Goal: Check status: Check status

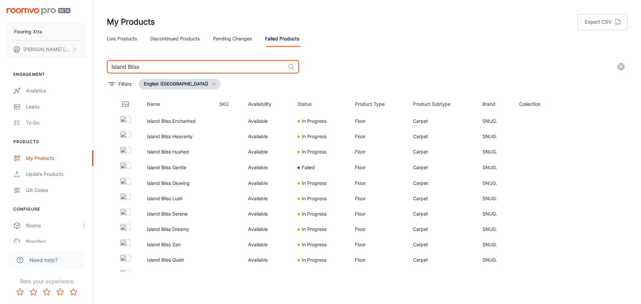
click at [148, 63] on input "Island Bliss" at bounding box center [196, 66] width 178 height 13
paste input "Quick-Step Pristine"
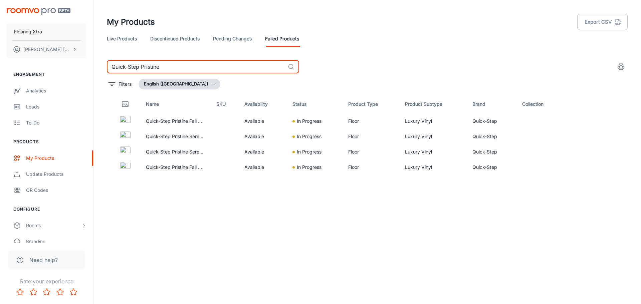
type input "Quick-Step Pristine"
click at [218, 69] on input "Quick-Step Pristine" at bounding box center [196, 66] width 178 height 13
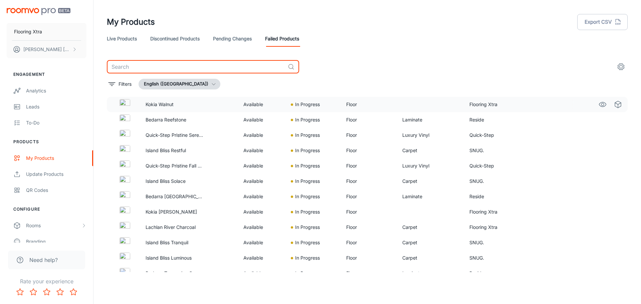
scroll to position [564, 0]
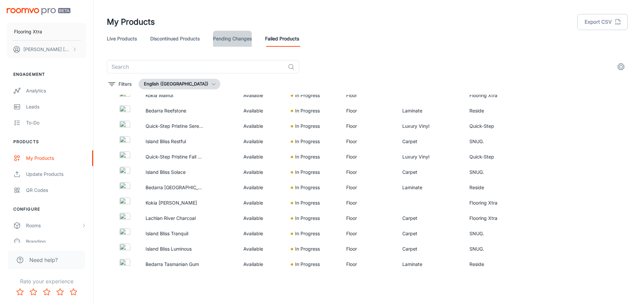
click at [233, 43] on link "Pending Changes" at bounding box center [232, 39] width 39 height 16
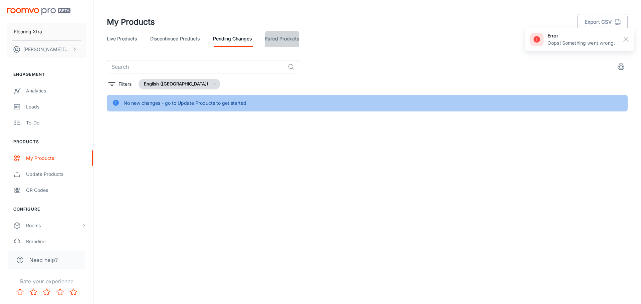
click at [275, 41] on link "Failed Products" at bounding box center [282, 39] width 34 height 16
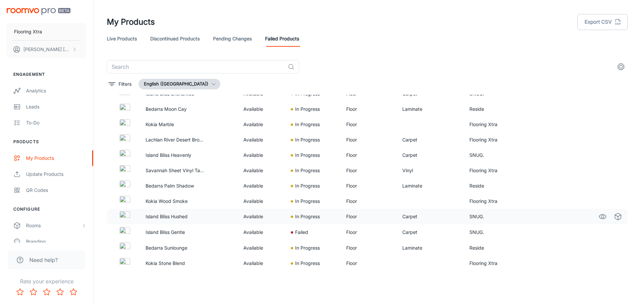
scroll to position [100, 0]
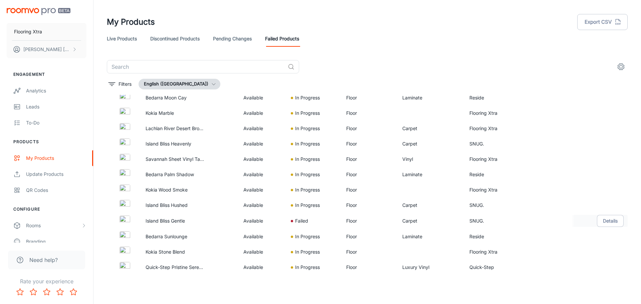
click at [183, 219] on p "Island Bliss Gentle" at bounding box center [175, 220] width 59 height 7
click at [299, 220] on p "Failed" at bounding box center [301, 220] width 13 height 7
click at [611, 221] on button "Details" at bounding box center [610, 221] width 27 height 12
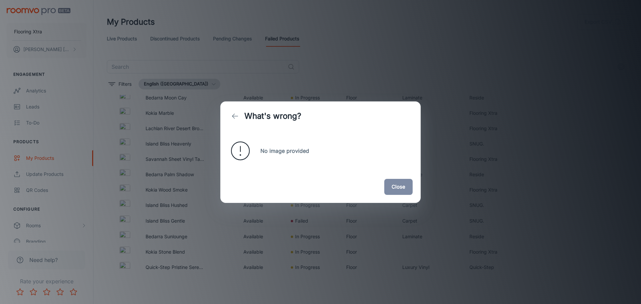
click at [398, 188] on button "Close" at bounding box center [398, 187] width 28 height 16
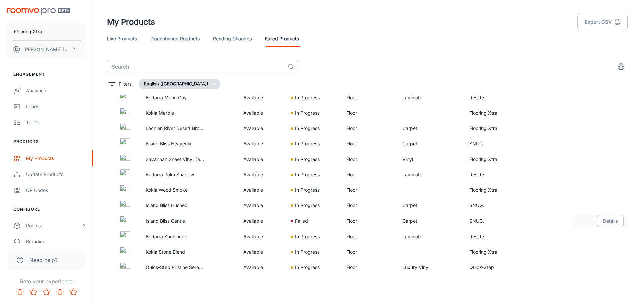
click at [179, 221] on p "Island Bliss Gentle" at bounding box center [175, 220] width 59 height 7
click at [132, 221] on div at bounding box center [125, 221] width 20 height 11
click at [125, 218] on img at bounding box center [124, 221] width 11 height 11
click at [152, 219] on p "Island Bliss Gentle" at bounding box center [175, 220] width 59 height 7
drag, startPoint x: 143, startPoint y: 222, endPoint x: 194, endPoint y: 221, distance: 51.1
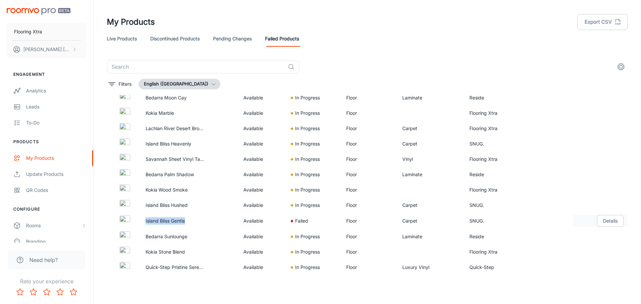
click at [194, 221] on td "Island Bliss Gentle" at bounding box center [175, 221] width 70 height 16
click at [138, 220] on td at bounding box center [123, 221] width 33 height 16
drag, startPoint x: 138, startPoint y: 221, endPoint x: 530, endPoint y: 216, distance: 391.9
click at [530, 216] on tr "Island Bliss Gentle Available Failed Floor Carpet SNUG. Details" at bounding box center [367, 221] width 521 height 16
click at [454, 45] on div "Live Products Discontinued Products Pending Changes Failed Products" at bounding box center [367, 39] width 521 height 16
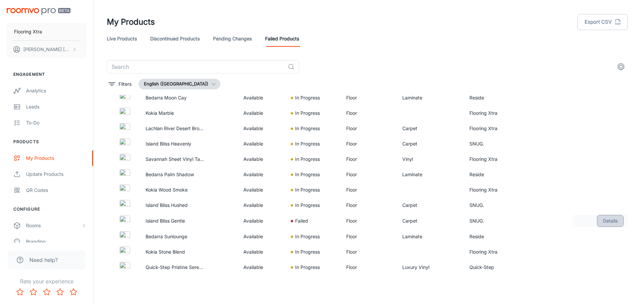
click at [607, 222] on button "Details" at bounding box center [610, 221] width 27 height 12
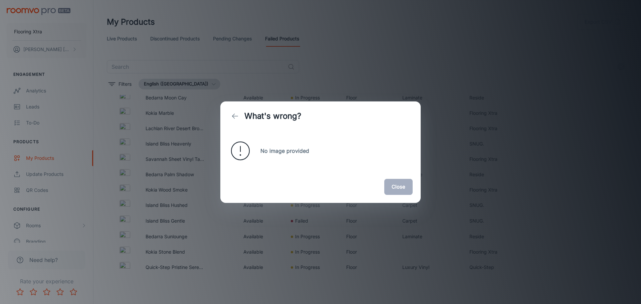
click at [396, 188] on button "Close" at bounding box center [398, 187] width 28 height 16
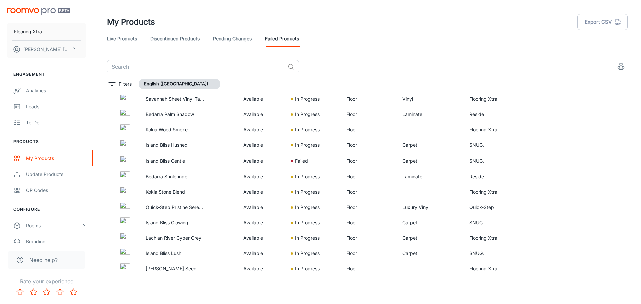
scroll to position [167, 0]
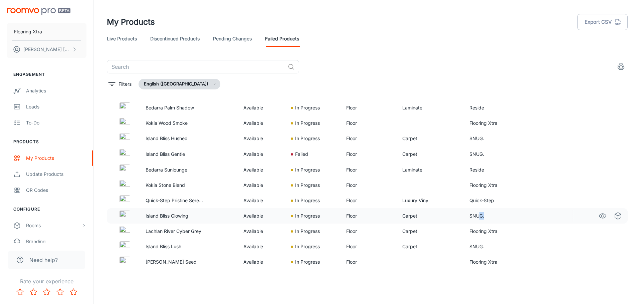
drag, startPoint x: 484, startPoint y: 217, endPoint x: 475, endPoint y: 218, distance: 8.8
click at [475, 218] on td "SNUG." at bounding box center [491, 215] width 54 height 15
click at [490, 217] on td "SNUG." at bounding box center [491, 215] width 54 height 15
drag, startPoint x: 490, startPoint y: 217, endPoint x: 451, endPoint y: 217, distance: 38.4
click at [451, 217] on tr "Island Bliss Glowing Available In Progress Floor Carpet SNUG." at bounding box center [367, 215] width 521 height 15
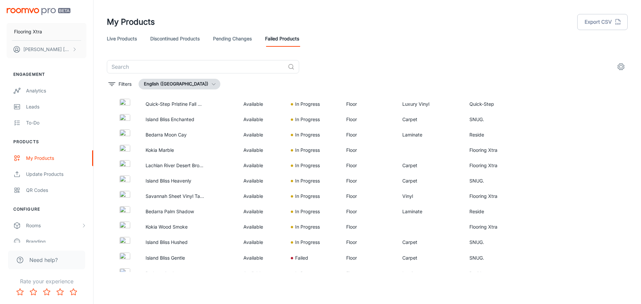
scroll to position [0, 0]
